Goal: Find specific page/section: Find specific page/section

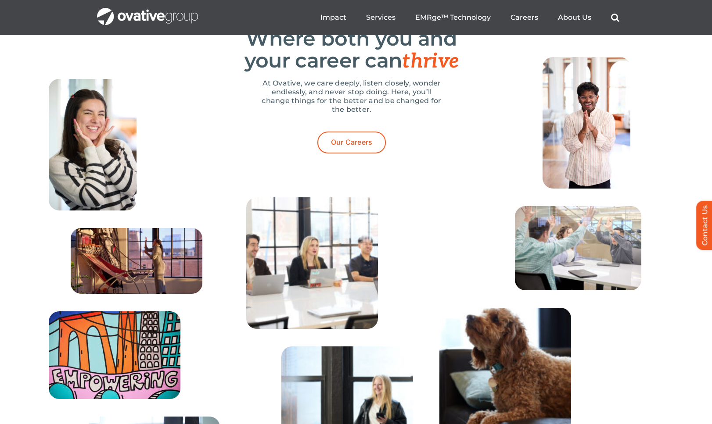
scroll to position [2770, 0]
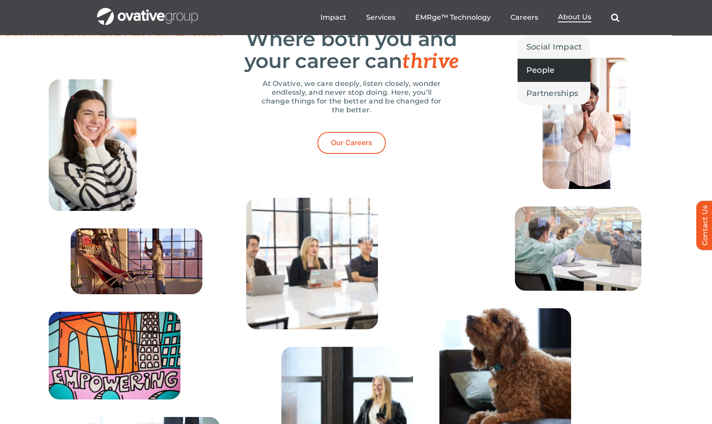
click at [540, 72] on span "People" at bounding box center [540, 70] width 29 height 12
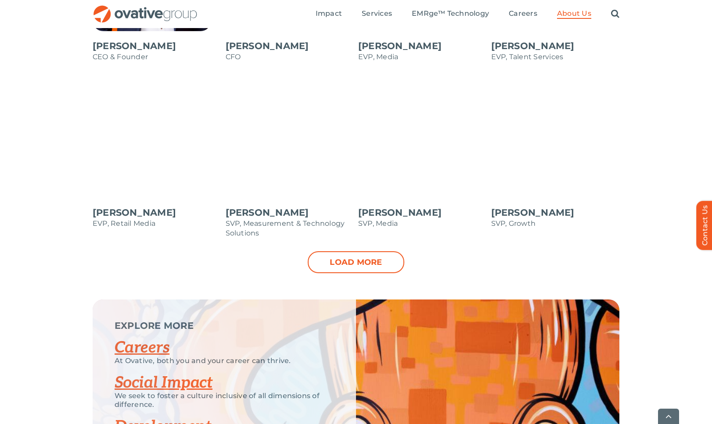
scroll to position [892, 0]
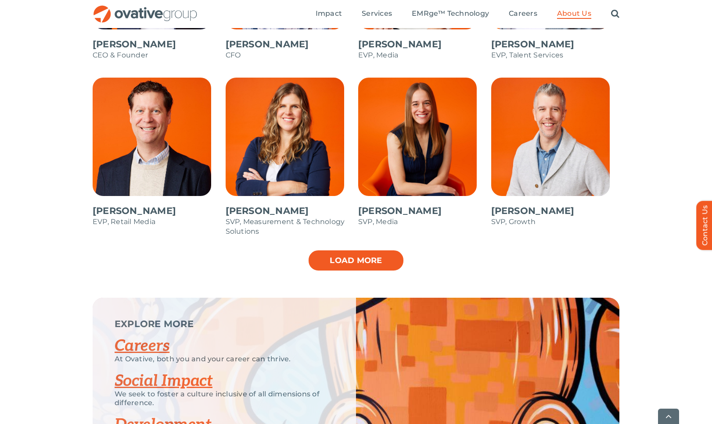
click at [348, 267] on link "Load more" at bounding box center [356, 261] width 97 height 22
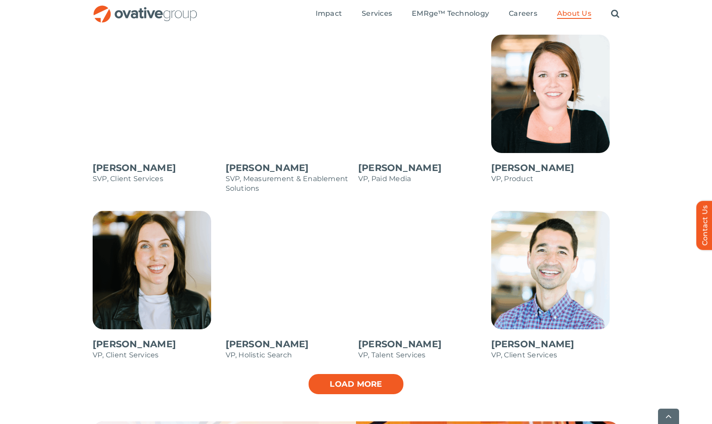
scroll to position [1112, 0]
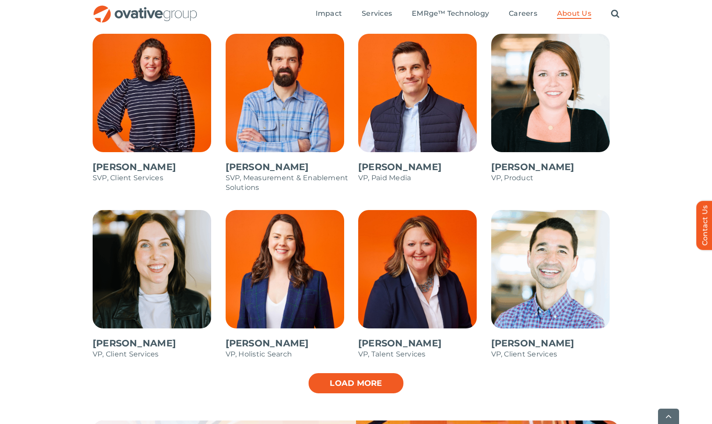
click at [345, 388] on link "Load more" at bounding box center [356, 383] width 97 height 22
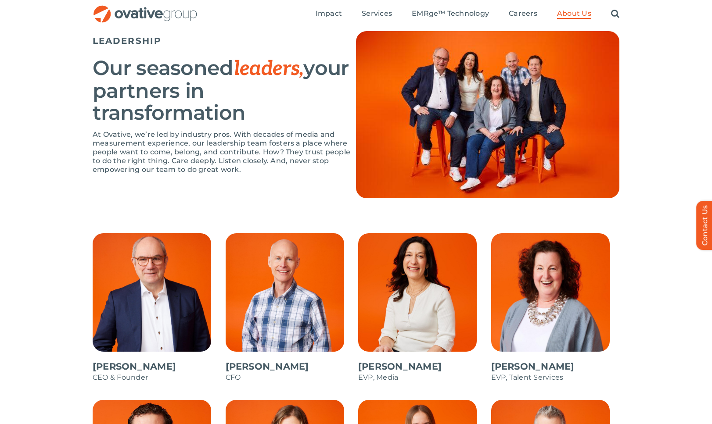
scroll to position [0, 0]
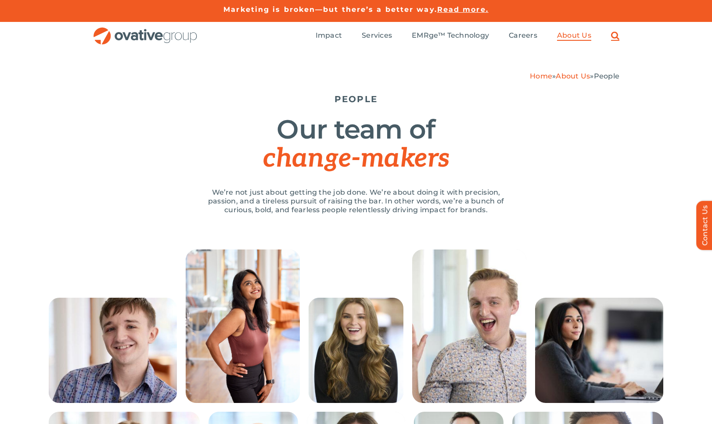
click at [613, 36] on link "Search" at bounding box center [615, 36] width 8 height 10
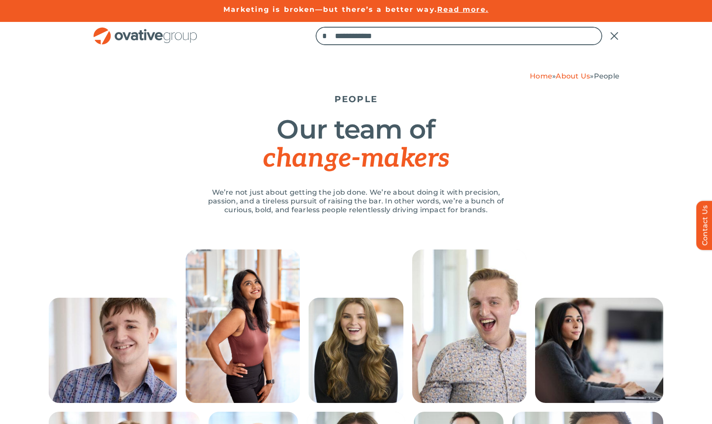
type input "**********"
click at [315, 27] on input "*" at bounding box center [324, 36] width 18 height 18
